Goal: Task Accomplishment & Management: Manage account settings

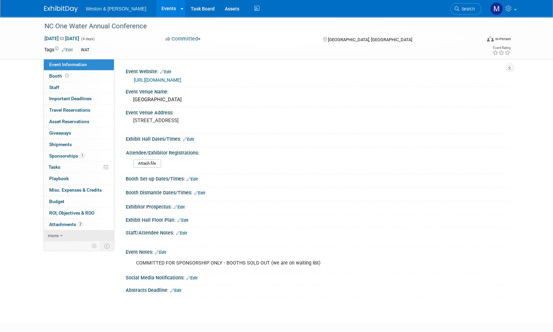
click at [53, 236] on span "more" at bounding box center [53, 234] width 11 height 5
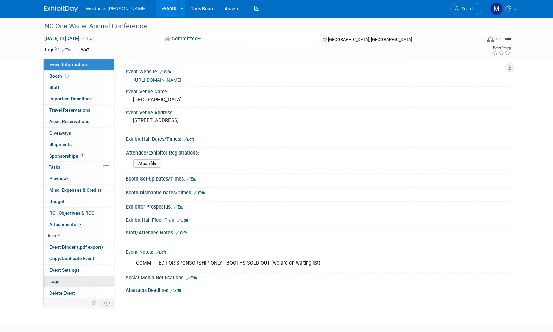
click at [54, 279] on span "Logs" at bounding box center [54, 280] width 10 height 5
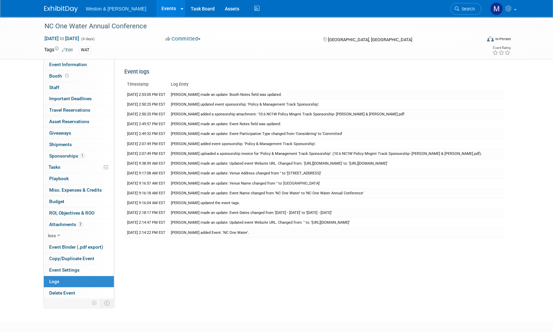
click at [58, 8] on img at bounding box center [61, 9] width 34 height 7
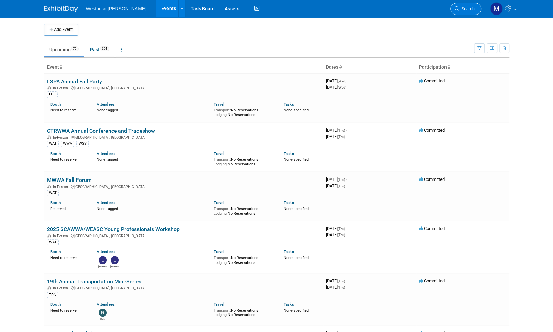
click at [468, 9] on span "Search" at bounding box center [466, 8] width 15 height 5
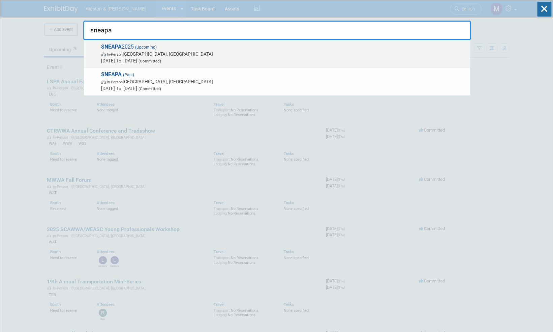
type input "sneapa"
click at [123, 44] on span "SNEAPA 2025 (Upcoming) In-Person Newport, RI Nov 6, 2025 to Nov 7, 2025 (Commit…" at bounding box center [283, 53] width 368 height 21
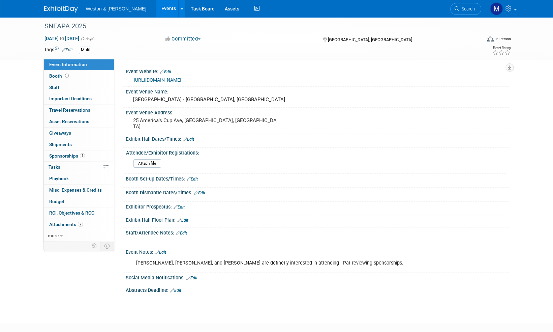
click at [163, 250] on link "Edit" at bounding box center [160, 252] width 11 height 5
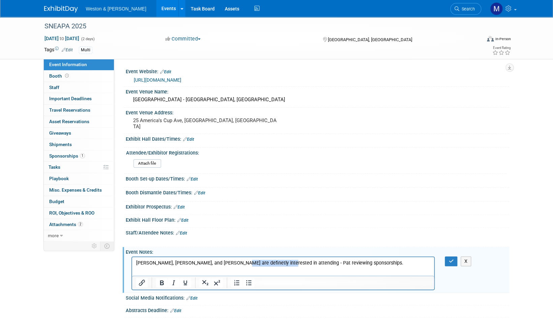
drag, startPoint x: 276, startPoint y: 262, endPoint x: 231, endPoint y: 258, distance: 45.0
click at [231, 258] on html "Jim Riordan, Sam Moffett, and Bob Carr are definetly interested in attending - …" at bounding box center [283, 261] width 302 height 9
drag, startPoint x: 221, startPoint y: 260, endPoint x: 414, endPoint y: 269, distance: 192.9
click at [202, 264] on p "Jim Riordan, Sam Moffett, and Bob Carr are attending - Pat reviewing sponsorshi…" at bounding box center [283, 262] width 294 height 7
click at [334, 258] on html "Jim Riordan, Sam Moffett, and Robert Collins are attending - Pat reviewing spon…" at bounding box center [283, 261] width 302 height 9
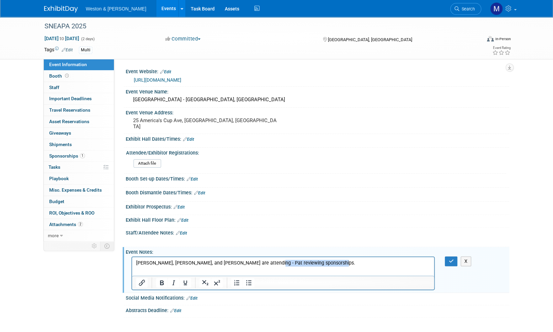
drag, startPoint x: 333, startPoint y: 262, endPoint x: 262, endPoint y: 265, distance: 70.5
click at [262, 265] on p "Jim Riordan, Sam Moffett, and Robert Collins are attending - Pat reviewing spon…" at bounding box center [283, 262] width 294 height 7
click at [450, 259] on icon "button" at bounding box center [450, 260] width 5 height 5
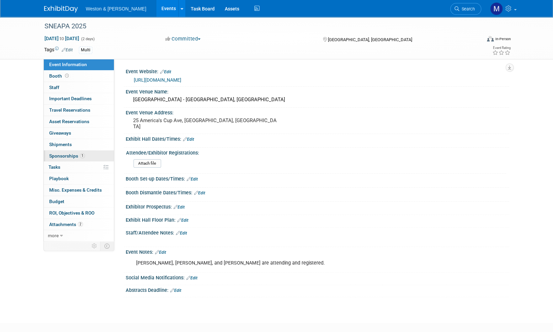
click at [63, 153] on span "Sponsorships 1" at bounding box center [67, 155] width 36 height 5
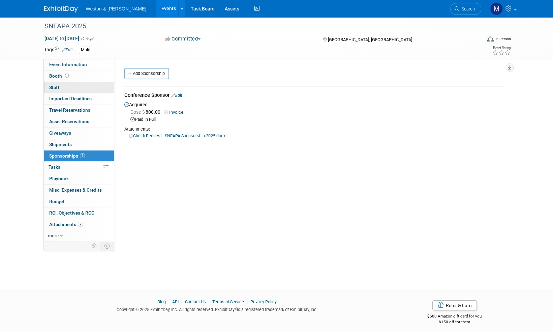
click at [55, 86] on span "Staff 0" at bounding box center [54, 87] width 10 height 5
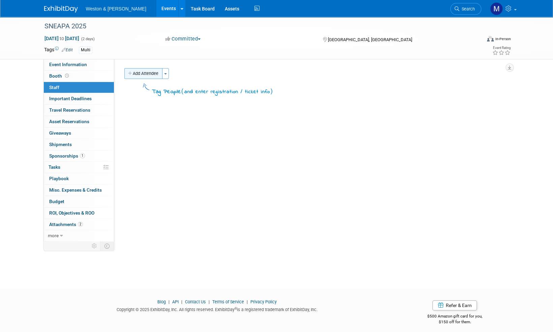
click at [145, 70] on button "Add Attendee" at bounding box center [143, 73] width 38 height 11
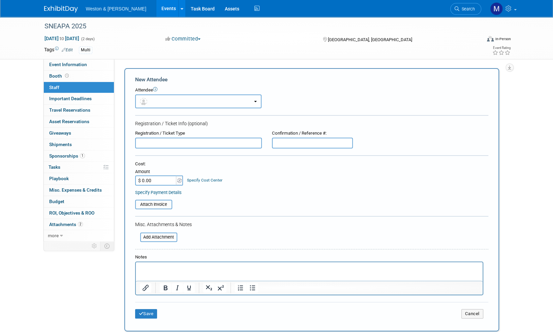
click at [170, 102] on button "button" at bounding box center [198, 101] width 126 height 14
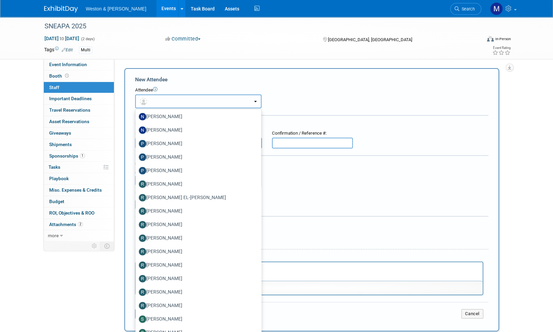
scroll to position [1415, 0]
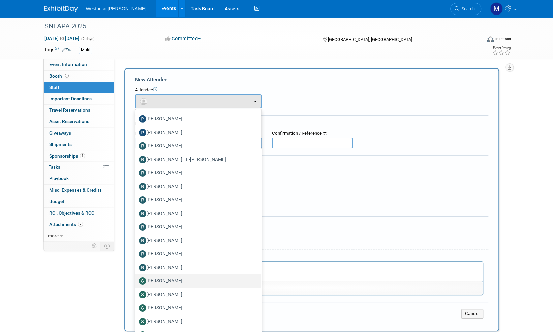
click at [154, 281] on label "[PERSON_NAME]" at bounding box center [197, 280] width 116 height 11
click at [136, 281] on input "[PERSON_NAME]" at bounding box center [134, 280] width 4 height 4
select select "e34c3a78-974b-43a5-8b0a-856129af385c"
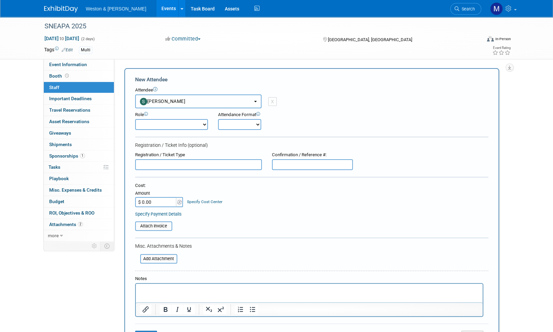
click at [254, 101] on b "button" at bounding box center [255, 101] width 3 height 1
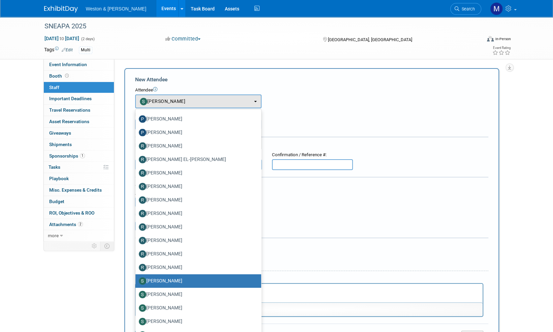
click at [293, 212] on div "Specify Payment Details" at bounding box center [311, 213] width 353 height 7
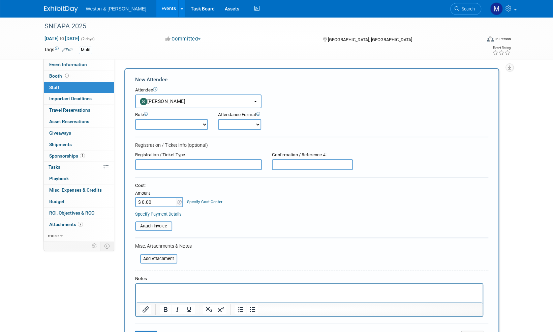
scroll to position [34, 0]
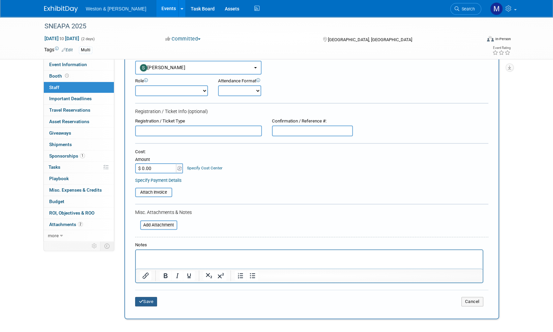
click at [148, 301] on button "Save" at bounding box center [146, 301] width 22 height 9
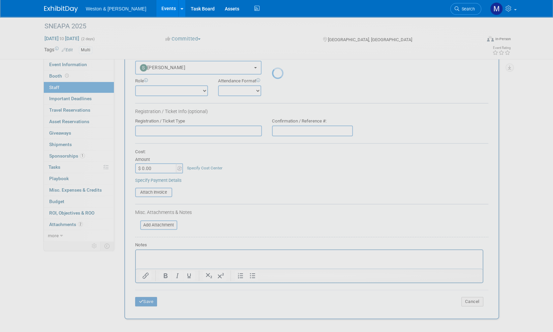
scroll to position [4, 0]
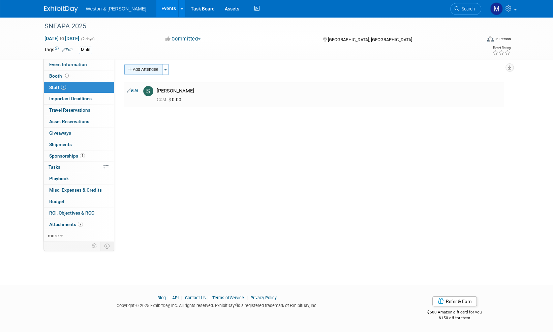
click at [154, 69] on button "Add Attendee" at bounding box center [143, 69] width 38 height 11
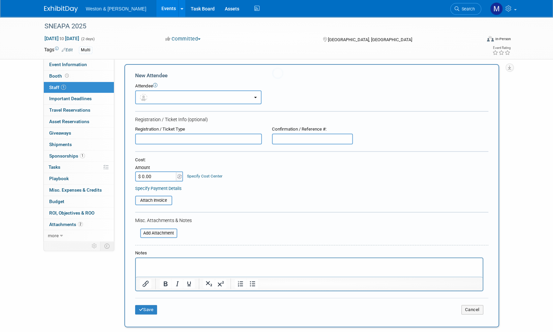
scroll to position [0, 0]
click at [217, 94] on button "button" at bounding box center [198, 97] width 126 height 14
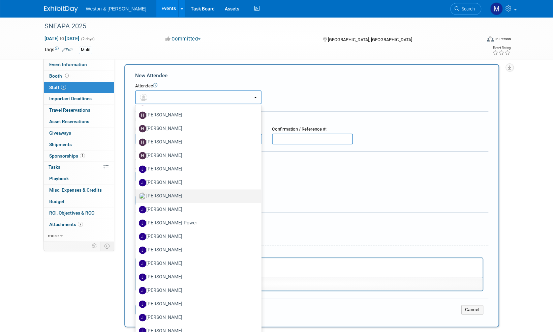
scroll to position [708, 0]
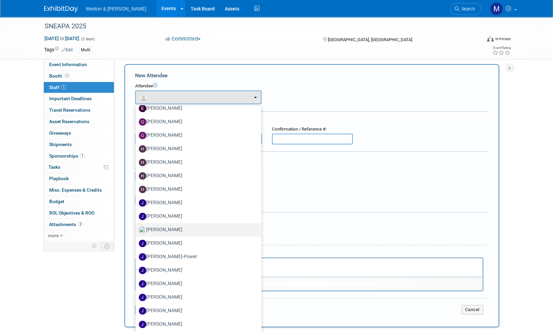
click at [145, 228] on img at bounding box center [142, 229] width 7 height 7
click at [136, 228] on input "[PERSON_NAME]" at bounding box center [134, 228] width 4 height 4
select select "71721f12-2496-465b-bb11-8ef0a0fcbe5f"
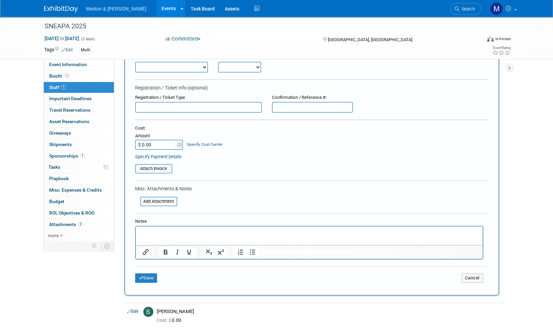
scroll to position [71, 0]
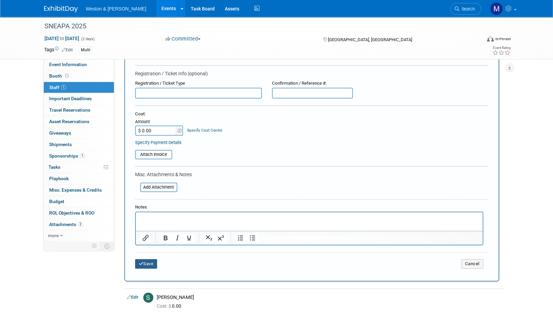
click at [148, 266] on button "Save" at bounding box center [146, 263] width 22 height 9
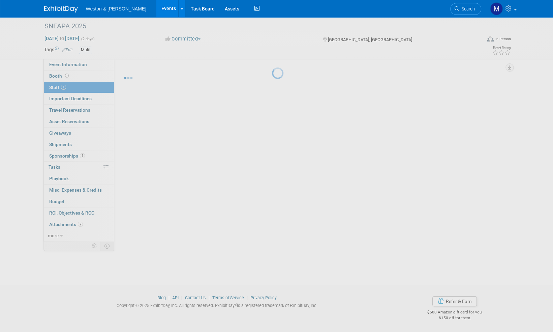
scroll to position [4, 0]
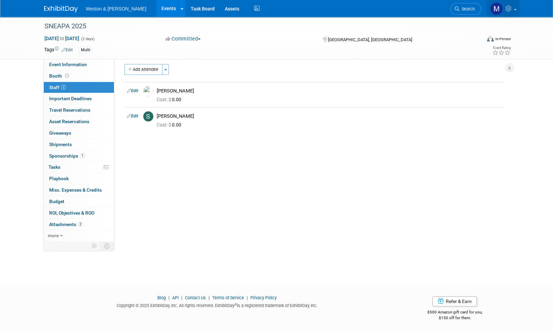
click at [516, 11] on link at bounding box center [502, 8] width 33 height 17
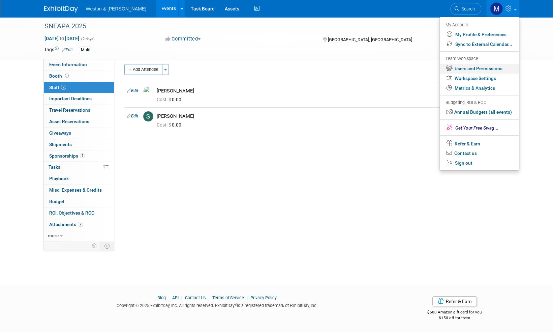
click at [482, 67] on link "Users and Permissions" at bounding box center [479, 69] width 79 height 10
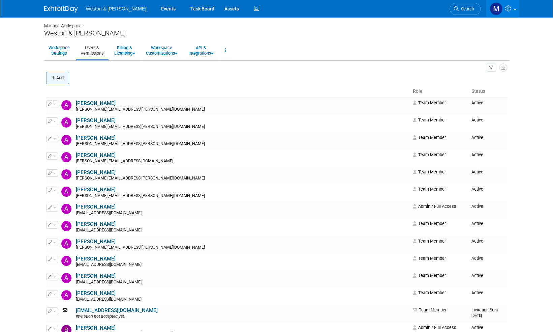
click at [60, 79] on button "Add" at bounding box center [57, 78] width 23 height 12
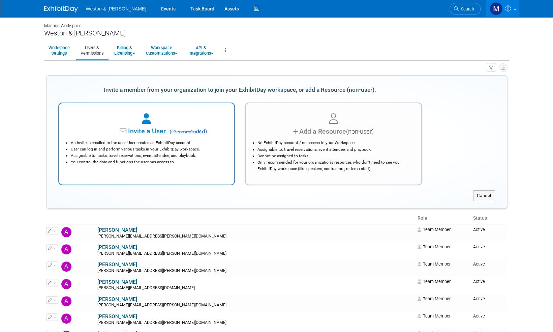
click at [145, 131] on span "Invite a User" at bounding box center [126, 131] width 80 height 8
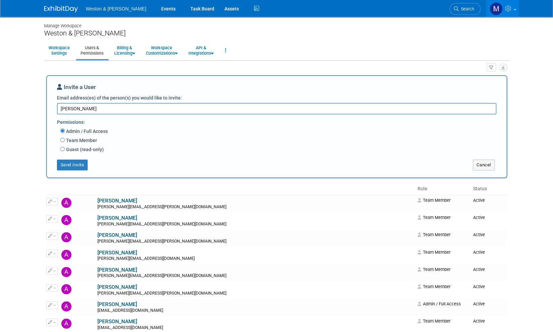
drag, startPoint x: 80, startPoint y: 110, endPoint x: 57, endPoint y: 113, distance: 23.5
click at [38, 117] on body "Weston & Sampson Events Task Board Assets Activity Feed" at bounding box center [276, 166] width 553 height 332
paste textarea "Collins.Robert@wseinc.com"
type textarea "[PERSON_NAME][EMAIL_ADDRESS][PERSON_NAME][DOMAIN_NAME]"
click at [63, 138] on input "Team Member" at bounding box center [62, 139] width 4 height 4
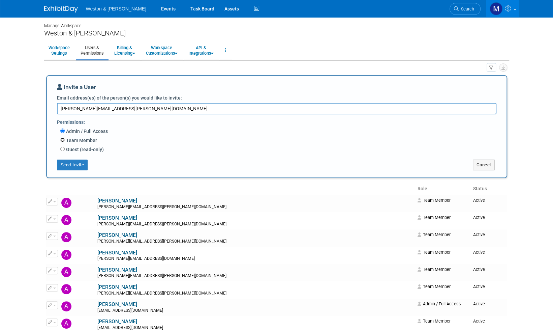
radio input "true"
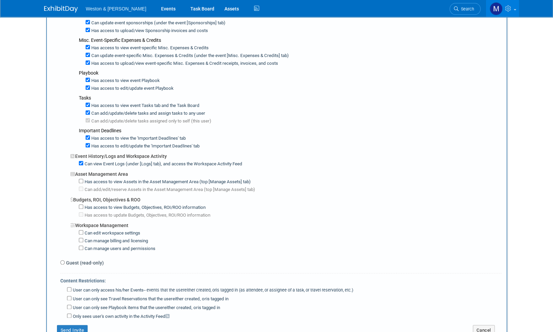
scroll to position [404, 0]
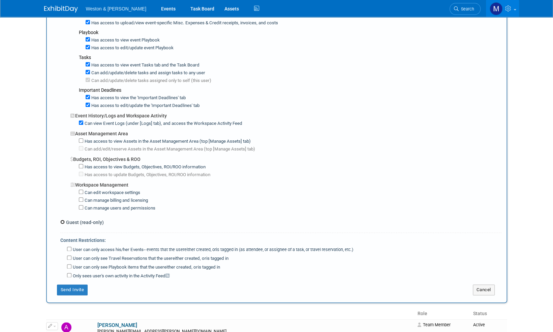
click at [63, 219] on input "Guest (read-only)" at bounding box center [62, 221] width 4 height 4
radio input "true"
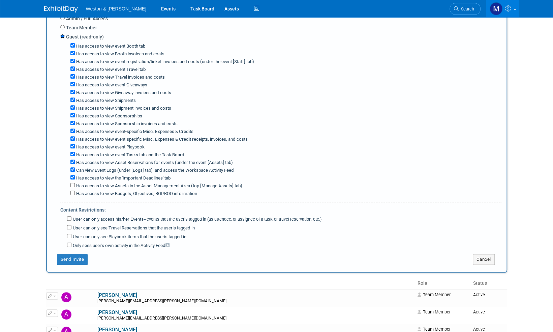
scroll to position [112, 0]
click at [72, 183] on input "Has access to view Assets in the Asset Management Area (top [Manage Assets] tab)" at bounding box center [72, 185] width 4 height 4
checkbox input "true"
click at [72, 258] on button "Send Invite" at bounding box center [72, 259] width 31 height 11
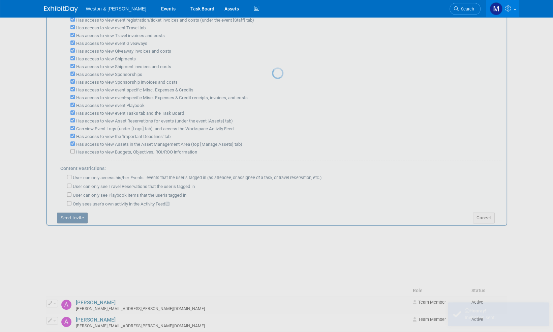
scroll to position [0, 0]
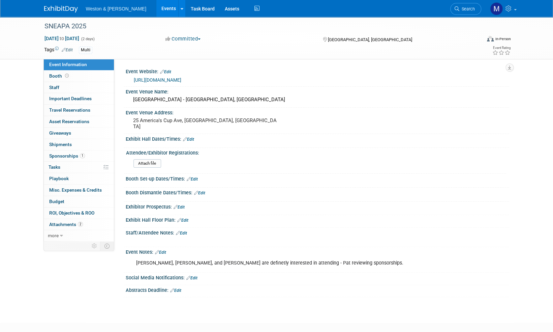
scroll to position [4, 0]
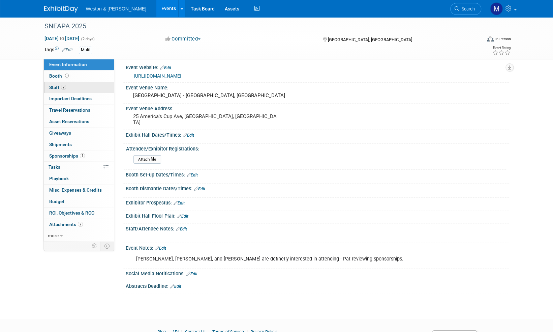
click at [55, 87] on span "Staff 2" at bounding box center [57, 87] width 17 height 5
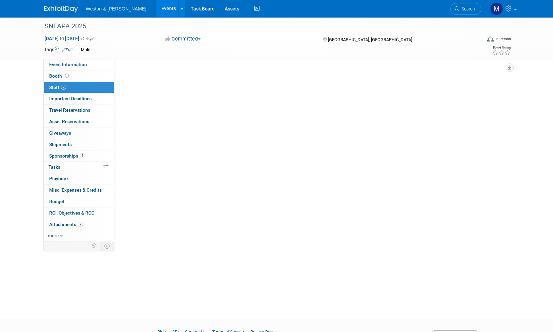
scroll to position [0, 0]
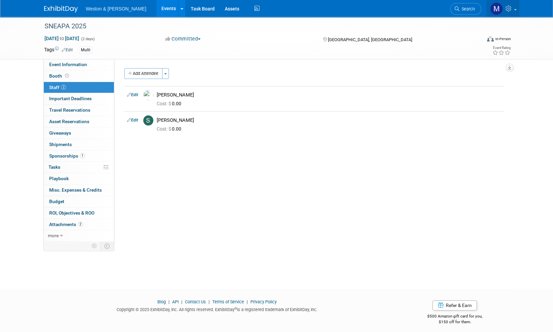
click at [514, 10] on link at bounding box center [502, 8] width 33 height 17
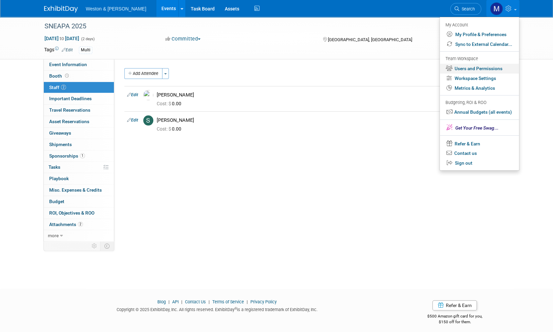
click at [489, 69] on link "Users and Permissions" at bounding box center [479, 69] width 79 height 10
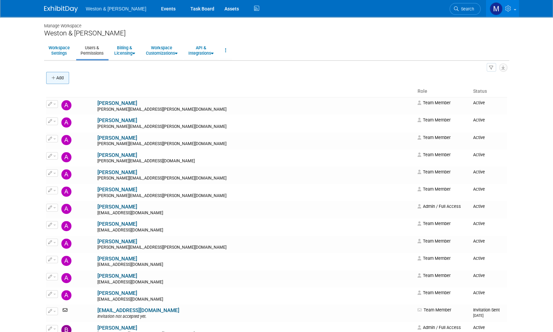
click at [61, 78] on button "Add" at bounding box center [57, 78] width 23 height 12
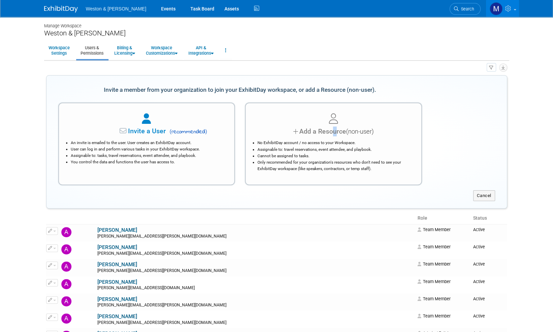
click at [331, 129] on div "Add a Resource (non-user)" at bounding box center [333, 131] width 159 height 10
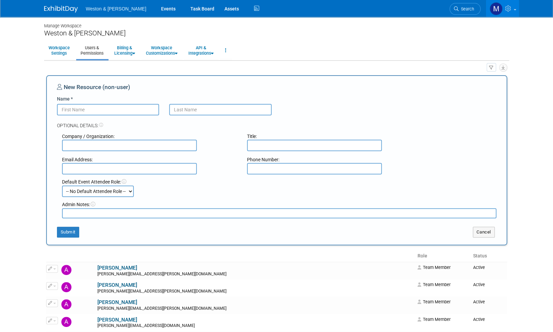
click at [85, 110] on input "Name *" at bounding box center [108, 109] width 102 height 11
type input "[PERSON_NAME]"
click at [73, 167] on input "text" at bounding box center [129, 168] width 135 height 11
paste input "Collins.Robert@wseinc.com"
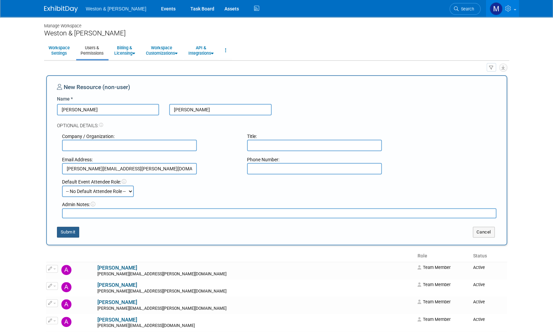
type input "Collins.Robert@wseinc.com"
click at [71, 232] on button "Submit" at bounding box center [68, 231] width 22 height 11
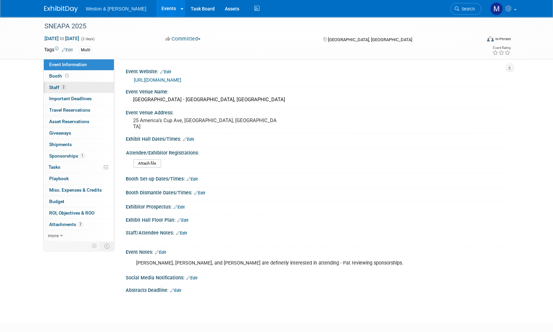
click at [56, 88] on span "Staff 2" at bounding box center [57, 87] width 17 height 5
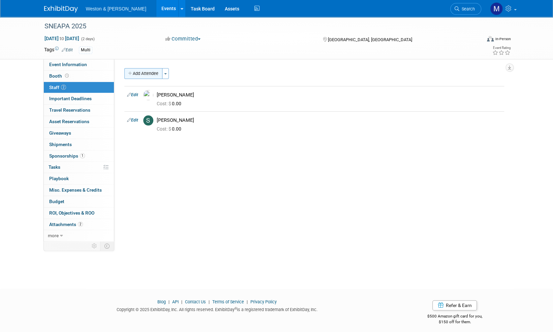
click at [153, 74] on button "Add Attendee" at bounding box center [143, 73] width 38 height 11
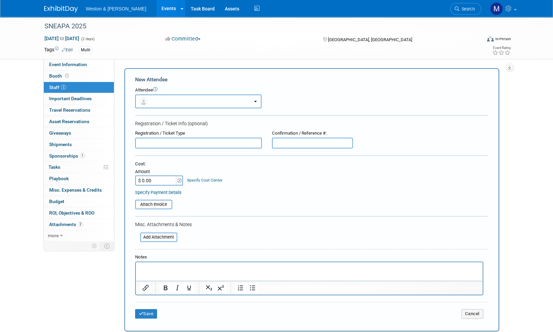
click at [254, 99] on button "button" at bounding box center [198, 101] width 126 height 14
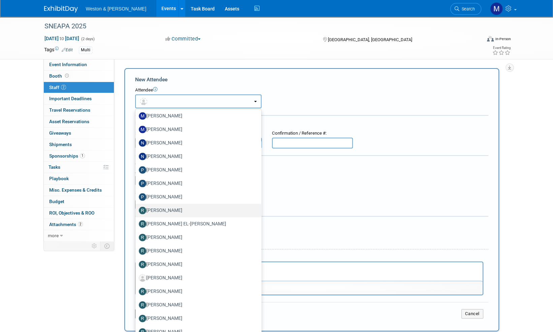
scroll to position [1348, 0]
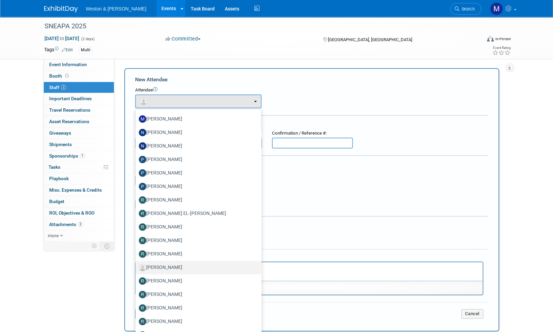
click at [157, 267] on label "[PERSON_NAME]" at bounding box center [197, 267] width 116 height 11
click at [136, 267] on input "[PERSON_NAME]" at bounding box center [134, 266] width 4 height 4
select select "8d6274b6-3fbb-45f9-9b28-14f92b6fac6d"
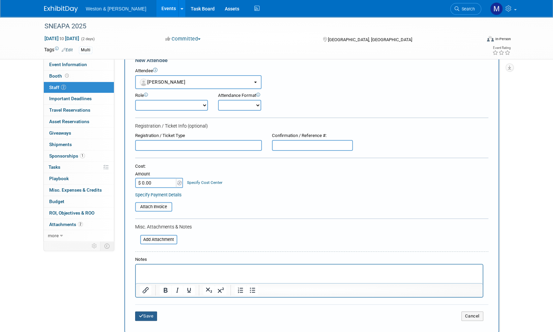
scroll to position [67, 0]
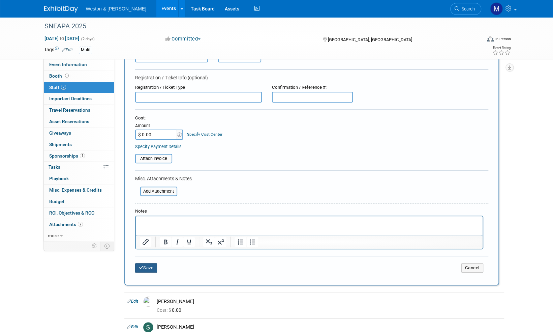
click at [151, 268] on button "Save" at bounding box center [146, 267] width 22 height 9
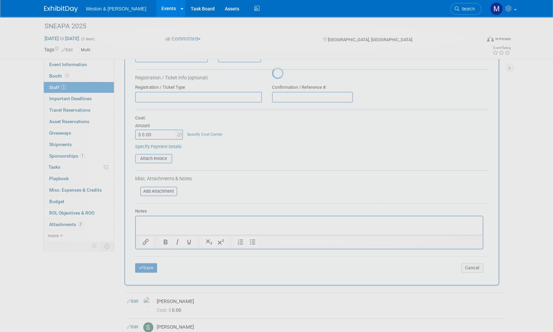
scroll to position [4, 0]
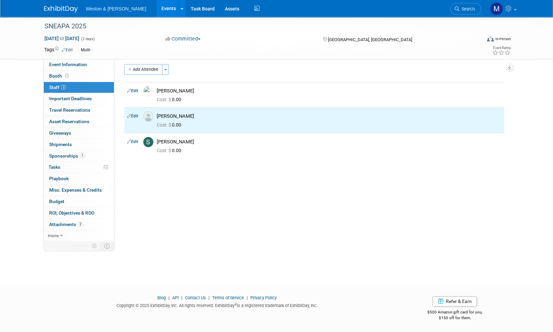
click at [288, 214] on div "Event Website: Edit [URL][DOMAIN_NAME] Event Venue Name: [GEOGRAPHIC_DATA] - [G…" at bounding box center [311, 145] width 395 height 181
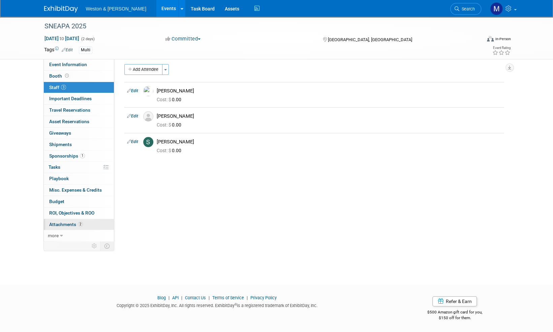
click at [65, 221] on span "Attachments 2" at bounding box center [66, 223] width 34 height 5
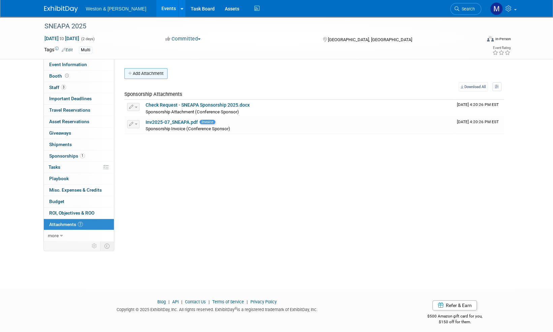
click at [153, 75] on button "Add Attachment" at bounding box center [145, 73] width 43 height 11
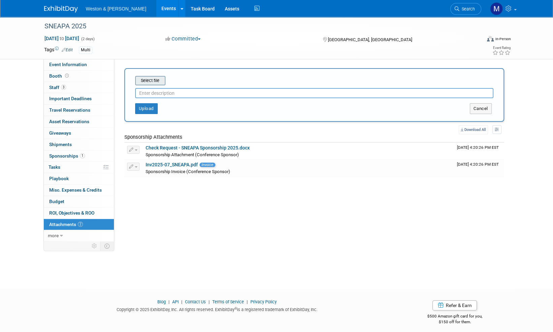
click at [155, 79] on input "file" at bounding box center [125, 80] width 80 height 8
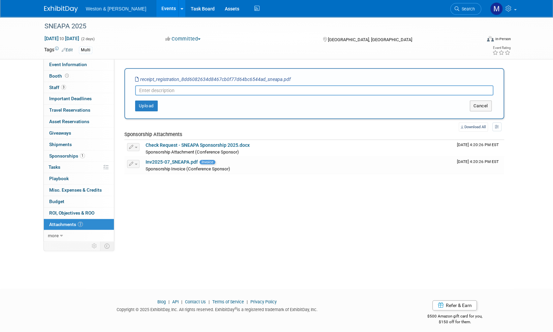
click at [157, 90] on input "text" at bounding box center [314, 90] width 358 height 10
type input "Registration receipt"
click at [152, 106] on button "Upload" at bounding box center [146, 105] width 23 height 11
